Goal: Go to known website: Access a specific website the user already knows

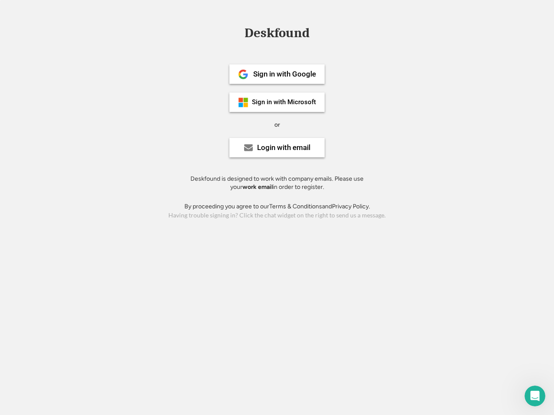
click at [277, 124] on div "or" at bounding box center [277, 125] width 6 height 9
click at [277, 35] on div "Deskfound" at bounding box center [277, 32] width 74 height 13
click at [237, 32] on div "Deskfound" at bounding box center [277, 34] width 554 height 16
click at [277, 35] on div "Deskfound" at bounding box center [277, 32] width 74 height 13
click at [277, 125] on div "or" at bounding box center [277, 125] width 6 height 9
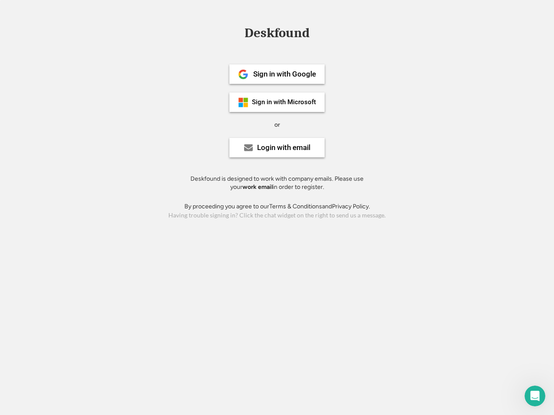
click at [277, 74] on div "Sign in with Google" at bounding box center [284, 73] width 63 height 7
click at [284, 74] on div "Sign in with Google" at bounding box center [284, 73] width 63 height 7
click at [243, 74] on img at bounding box center [243, 74] width 10 height 10
click at [277, 102] on div "Sign in with Microsoft" at bounding box center [284, 102] width 64 height 6
click at [284, 102] on div "Sign in with Microsoft" at bounding box center [284, 102] width 64 height 6
